Goal: Find specific page/section

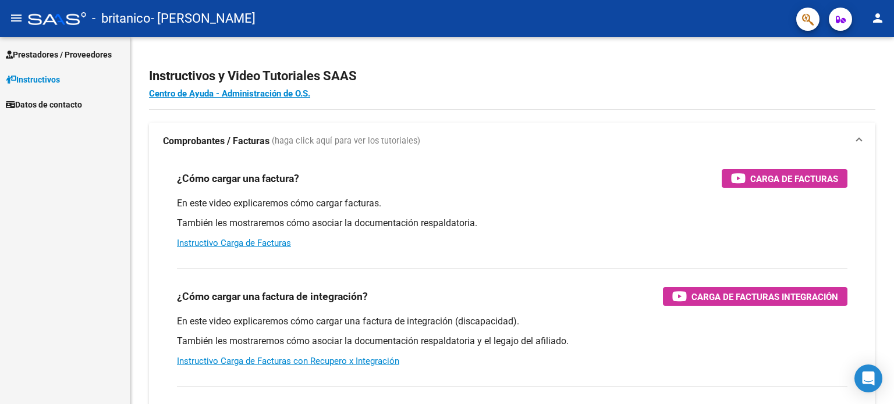
click at [106, 48] on span "Prestadores / Proveedores" at bounding box center [59, 54] width 106 height 13
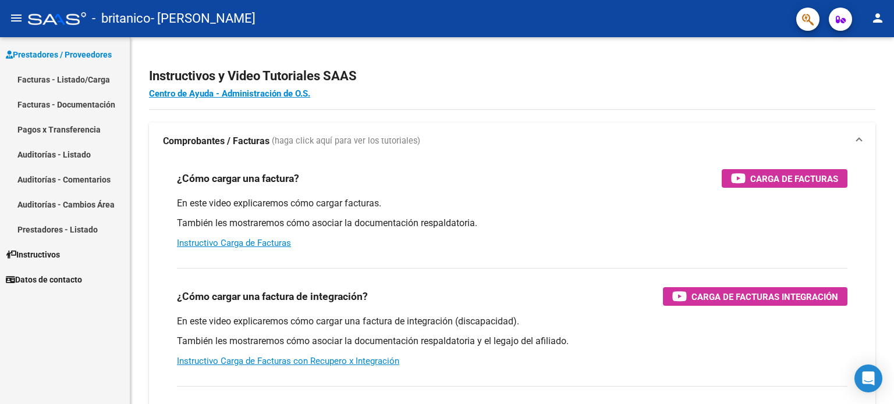
click at [79, 105] on link "Facturas - Documentación" at bounding box center [65, 104] width 130 height 25
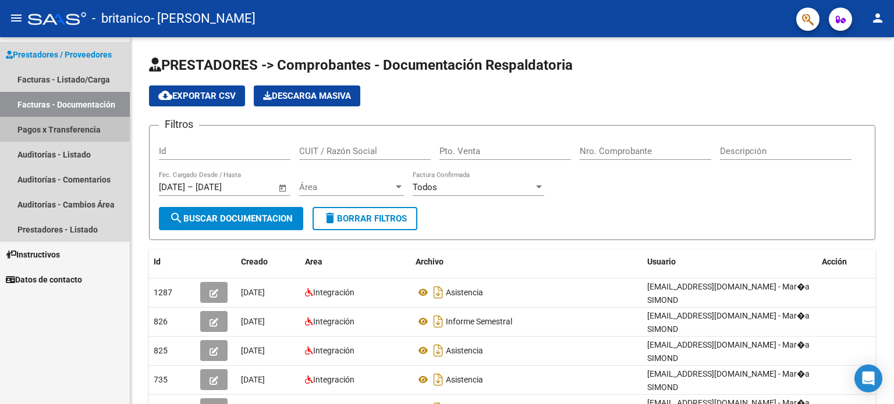
click at [62, 130] on link "Pagos x Transferencia" at bounding box center [65, 129] width 130 height 25
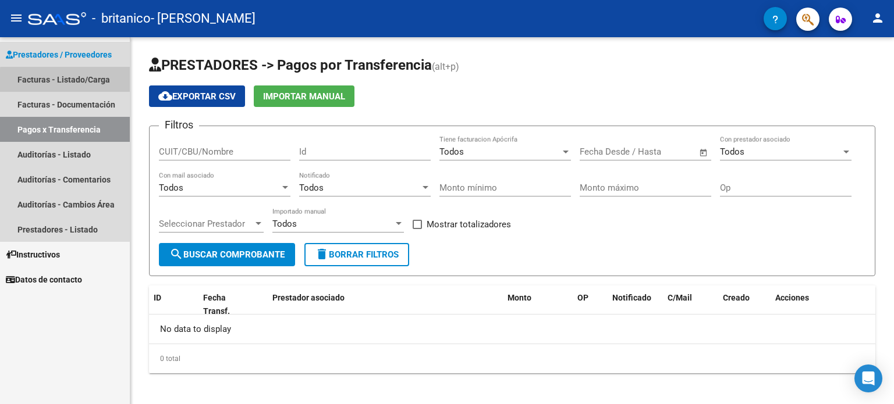
click at [84, 82] on link "Facturas - Listado/Carga" at bounding box center [65, 79] width 130 height 25
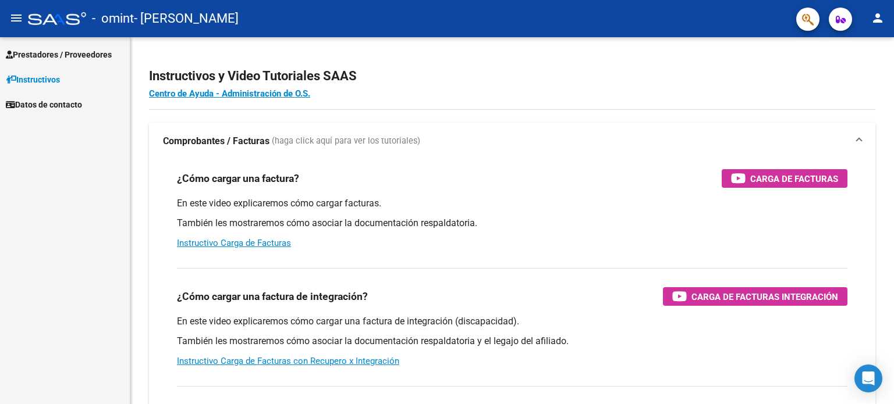
click at [105, 61] on link "Prestadores / Proveedores" at bounding box center [65, 54] width 130 height 25
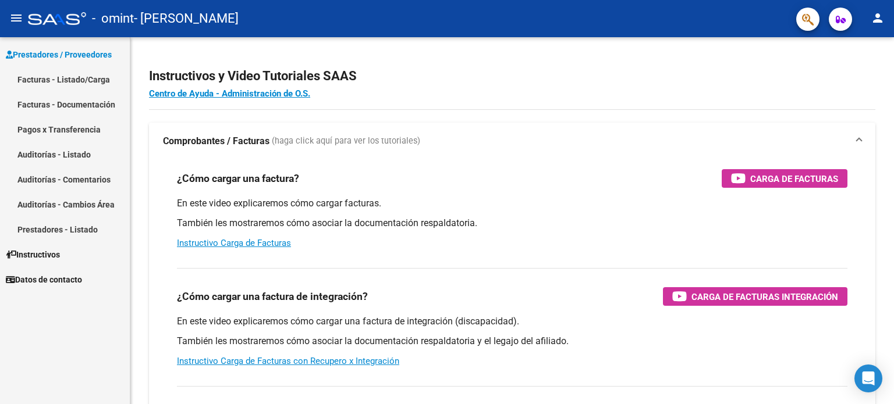
click at [83, 107] on link "Facturas - Documentación" at bounding box center [65, 104] width 130 height 25
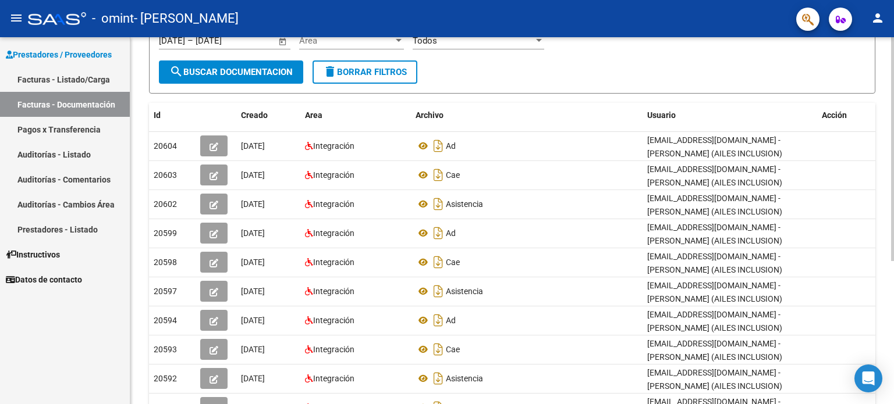
scroll to position [165, 0]
